Goal: Information Seeking & Learning: Learn about a topic

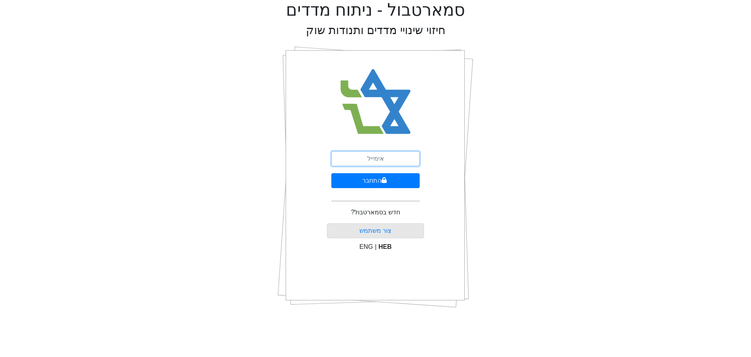
click at [388, 161] on input "email" at bounding box center [375, 158] width 88 height 15
type input "[EMAIL_ADDRESS][DOMAIN_NAME]"
click at [375, 173] on button "התחבר" at bounding box center [375, 180] width 88 height 15
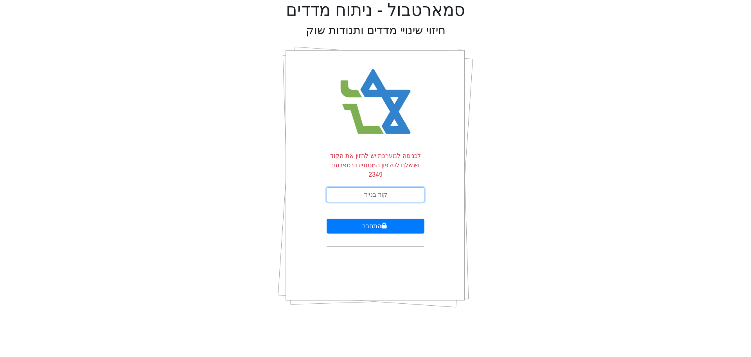
click at [377, 187] on input "text" at bounding box center [376, 194] width 98 height 15
type input "852178"
click at [371, 220] on button "התחבר" at bounding box center [376, 225] width 98 height 15
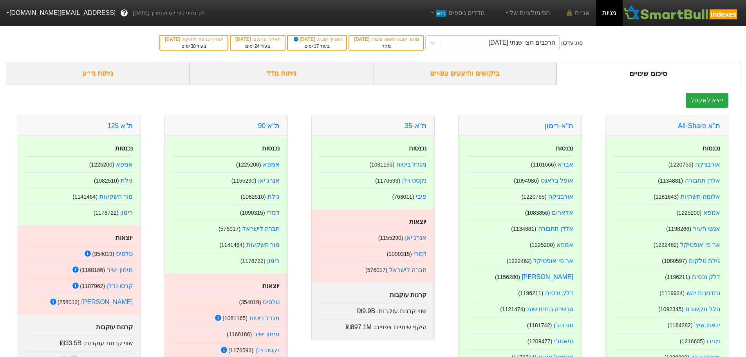
click at [100, 75] on div "ניתוח ני״ע" at bounding box center [98, 73] width 184 height 23
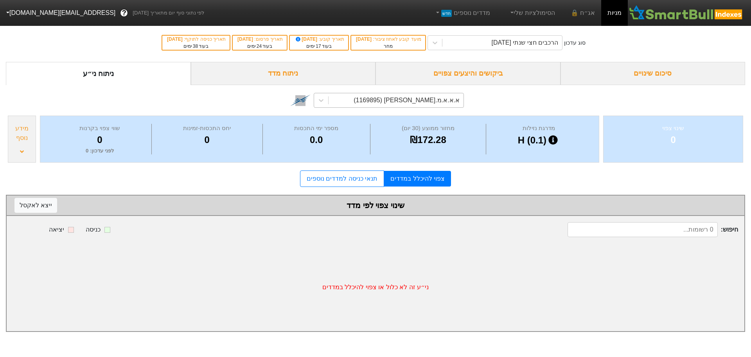
click at [357, 103] on div "א.א.א.מ.א-ש (1169895)" at bounding box center [396, 100] width 135 height 14
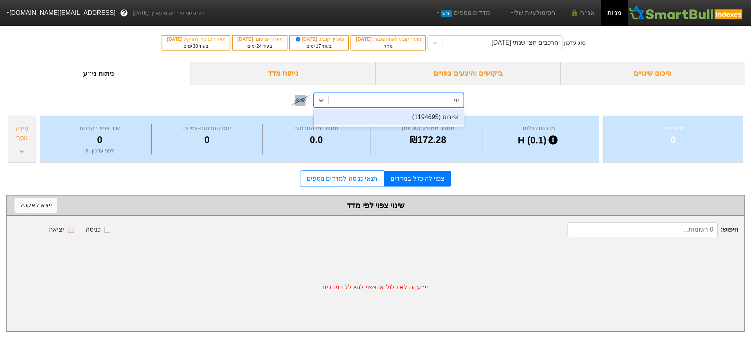
type input "זפי"
click at [422, 119] on div "זפירוס (1194695)" at bounding box center [389, 117] width 150 height 16
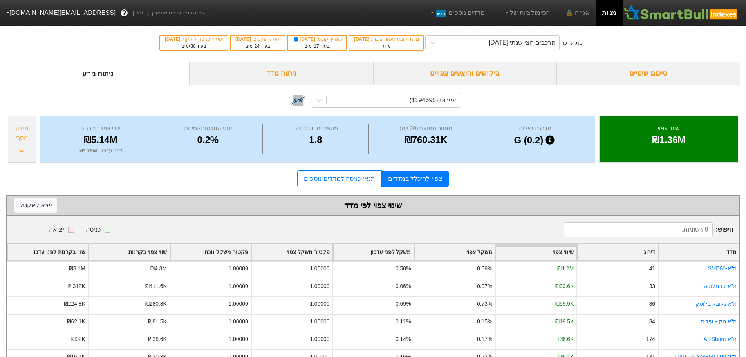
click at [409, 178] on link "צפוי להיכלל במדדים" at bounding box center [415, 179] width 67 height 16
click at [362, 178] on link "תנאי כניסה למדדים נוספים" at bounding box center [339, 178] width 84 height 16
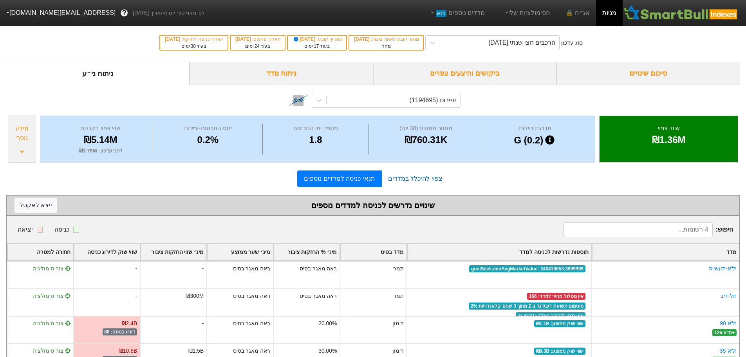
click at [413, 174] on link "צפוי להיכלל במדדים" at bounding box center [415, 179] width 67 height 16
